Goal: Task Accomplishment & Management: Manage account settings

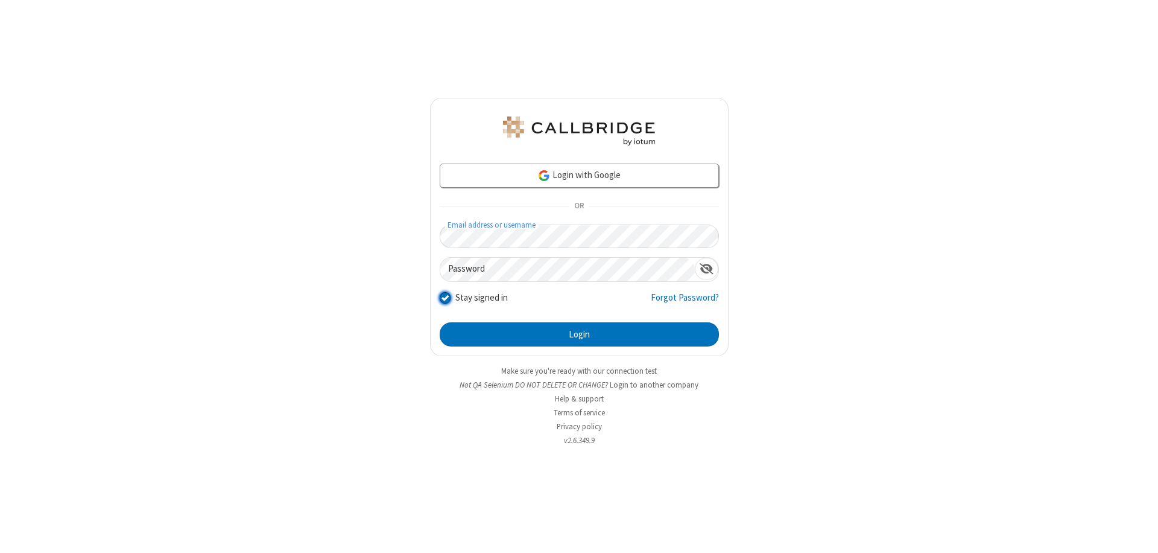
click at [445, 297] on input "Stay signed in" at bounding box center [445, 297] width 11 height 13
checkbox input "false"
click at [579, 334] on button "Login" at bounding box center [579, 334] width 279 height 24
click at [445, 297] on input "Stay signed in" at bounding box center [445, 297] width 11 height 13
checkbox input "false"
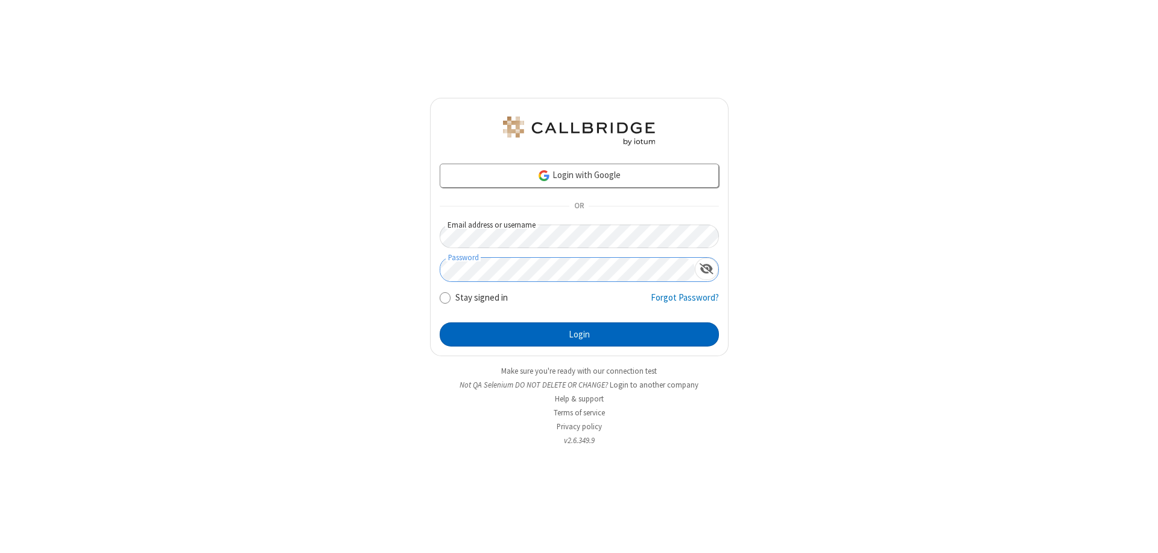
click at [579, 334] on button "Login" at bounding box center [579, 334] width 279 height 24
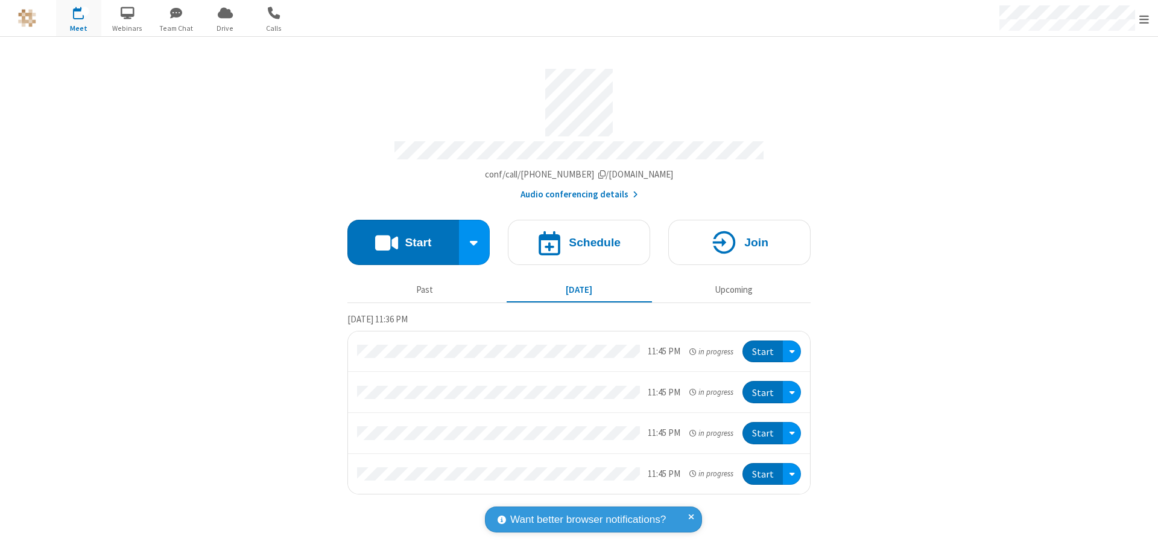
click at [1144, 18] on span "Open menu" at bounding box center [1145, 19] width 10 height 12
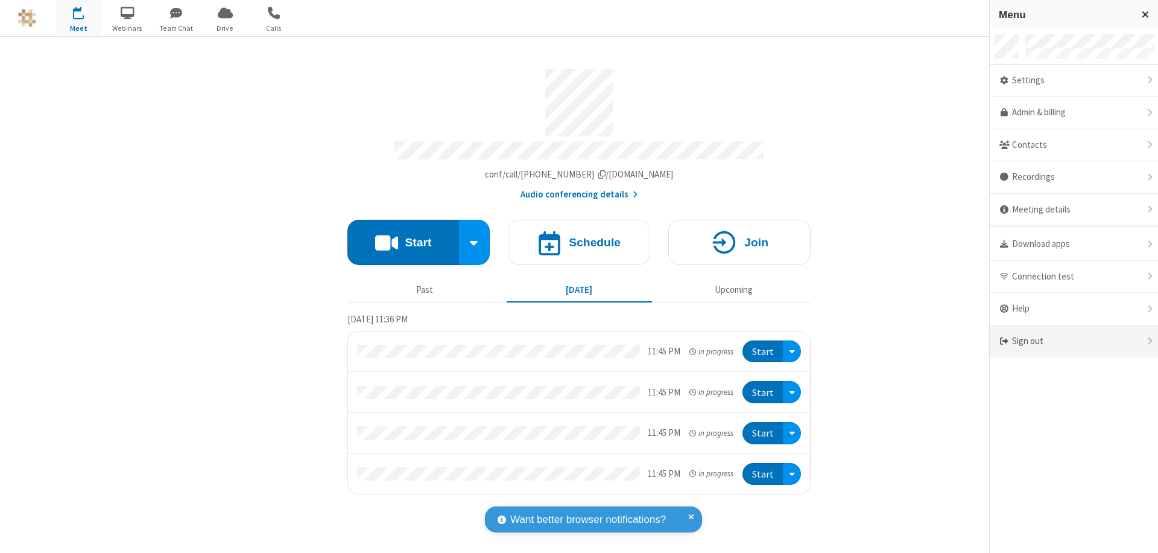
click at [1074, 341] on div "Sign out" at bounding box center [1074, 341] width 168 height 32
